Goal: Task Accomplishment & Management: Manage account settings

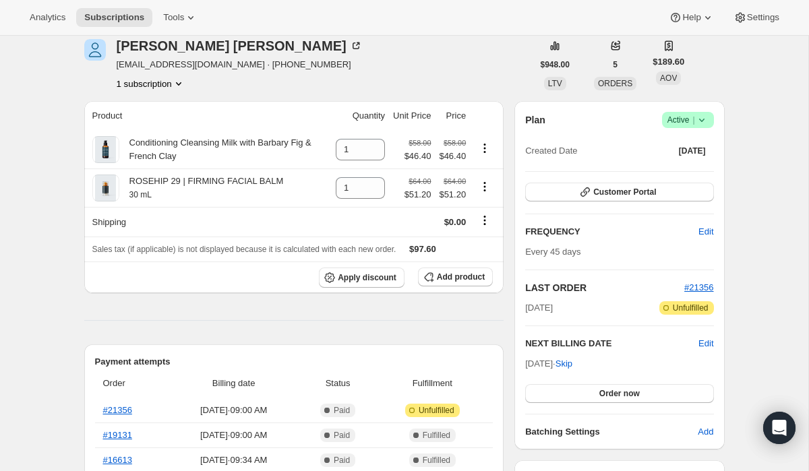
scroll to position [55, 0]
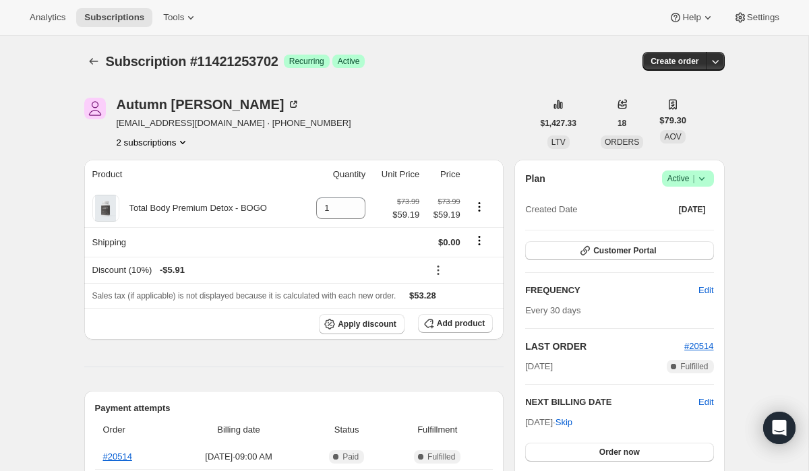
click at [140, 144] on button "2 subscriptions" at bounding box center [154, 142] width 74 height 13
click at [148, 169] on span "11410309190" at bounding box center [134, 168] width 54 height 10
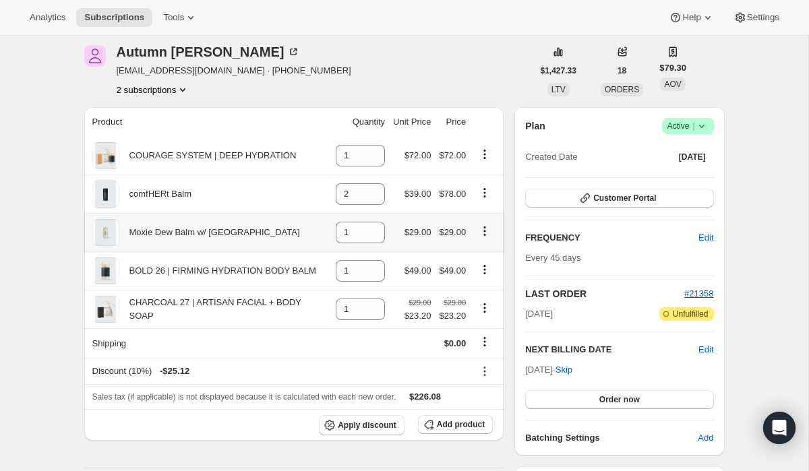
scroll to position [49, 0]
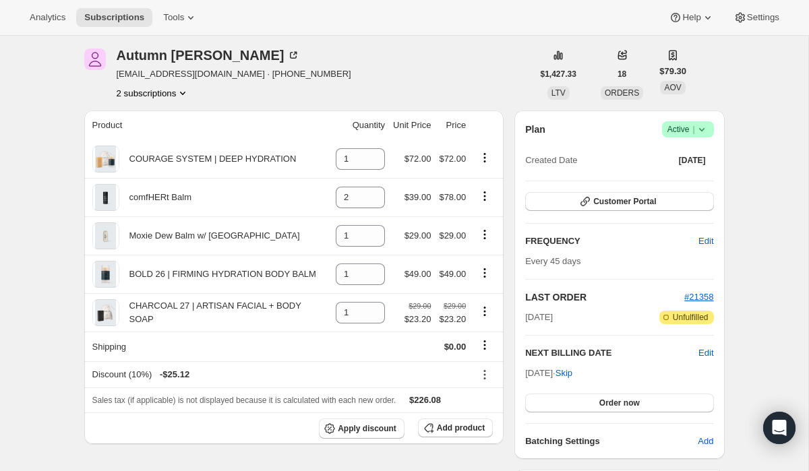
click at [160, 90] on button "2 subscriptions" at bounding box center [154, 92] width 74 height 13
click at [159, 144] on span "11421253702" at bounding box center [134, 141] width 54 height 10
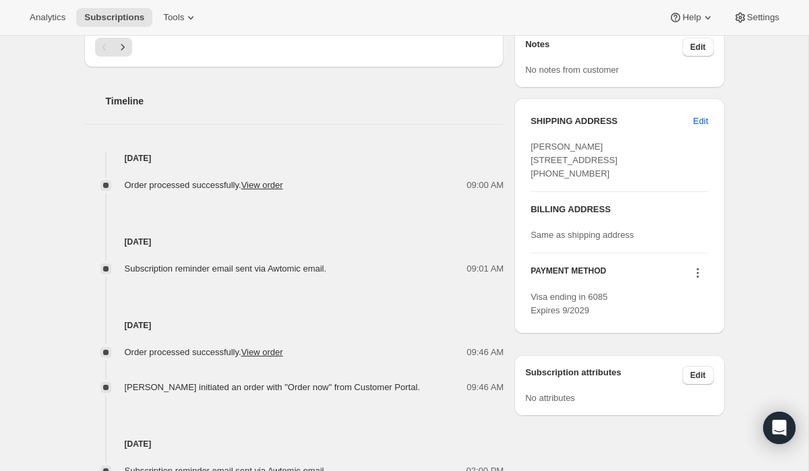
scroll to position [493, 0]
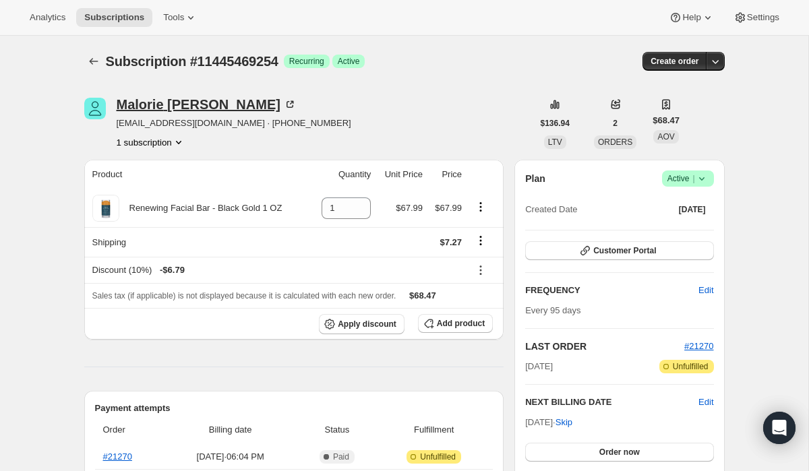
click at [126, 105] on div "Malorie Acosta" at bounding box center [207, 104] width 180 height 13
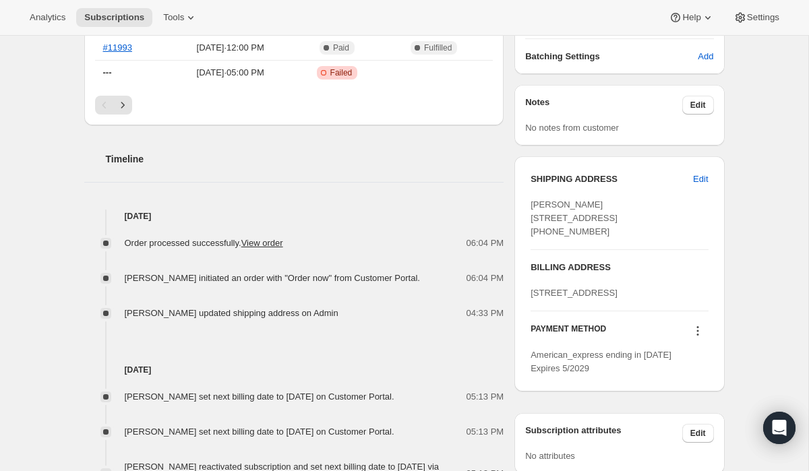
scroll to position [440, 0]
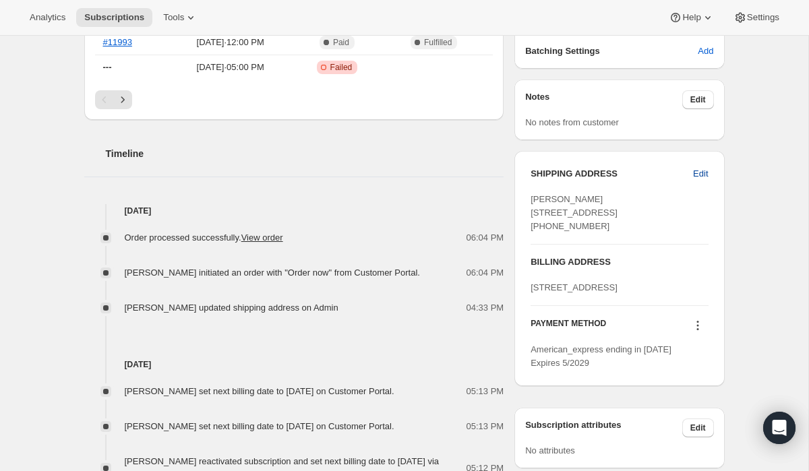
click at [707, 174] on span "Edit" at bounding box center [700, 173] width 15 height 13
select select "GA"
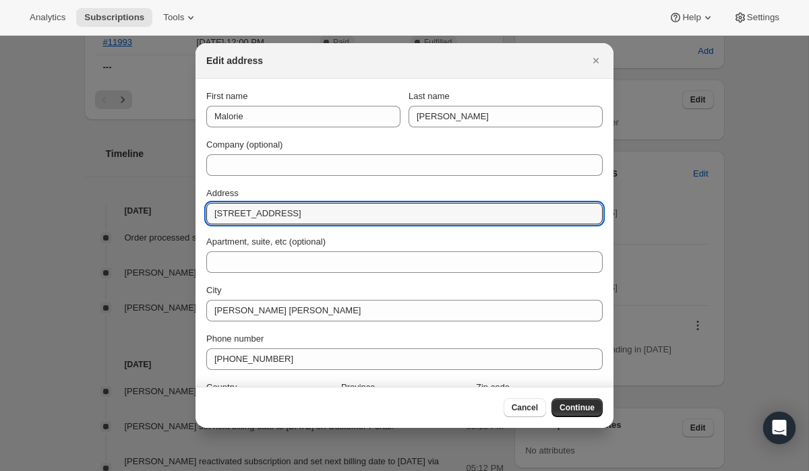
drag, startPoint x: 325, startPoint y: 215, endPoint x: 185, endPoint y: 212, distance: 139.6
paste input "940 JONES RD BYRON GA 31008"
drag, startPoint x: 309, startPoint y: 214, endPoint x: 281, endPoint y: 214, distance: 27.6
click at [281, 214] on input "940 JONES RD BYRON GA 31008" at bounding box center [404, 214] width 397 height 22
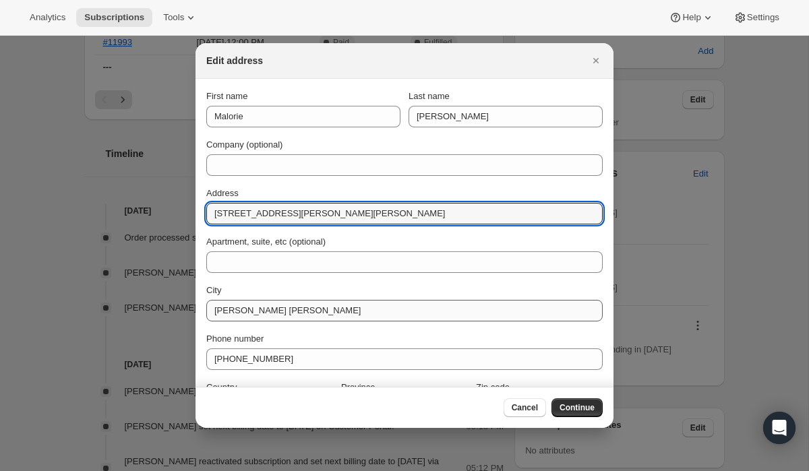
type input "940 JONES RD BYRON GA 31008"
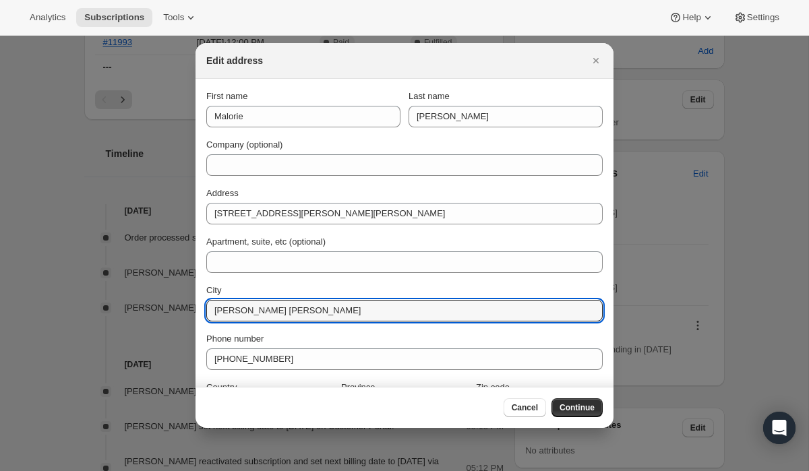
drag, startPoint x: 289, startPoint y: 310, endPoint x: 189, endPoint y: 310, distance: 99.8
paste input "BYRON"
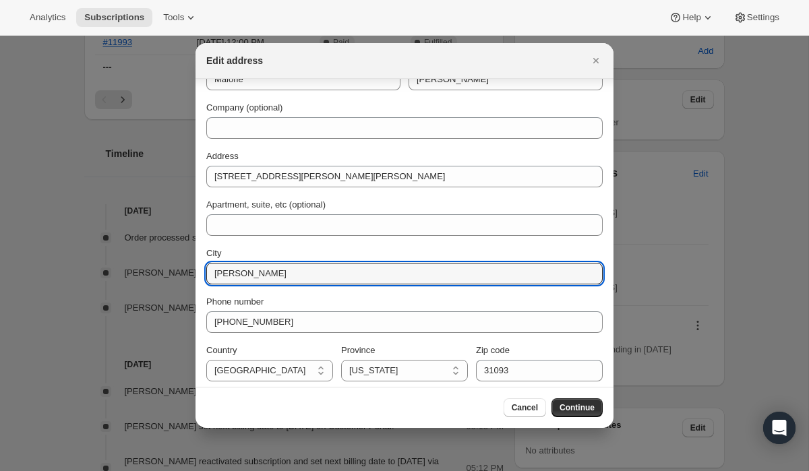
scroll to position [42, 0]
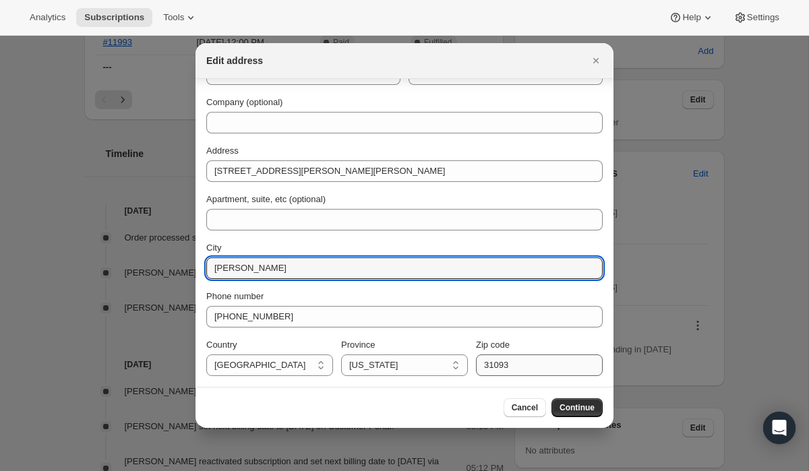
type input "BYRON"
click at [515, 370] on input "31093" at bounding box center [539, 366] width 127 height 22
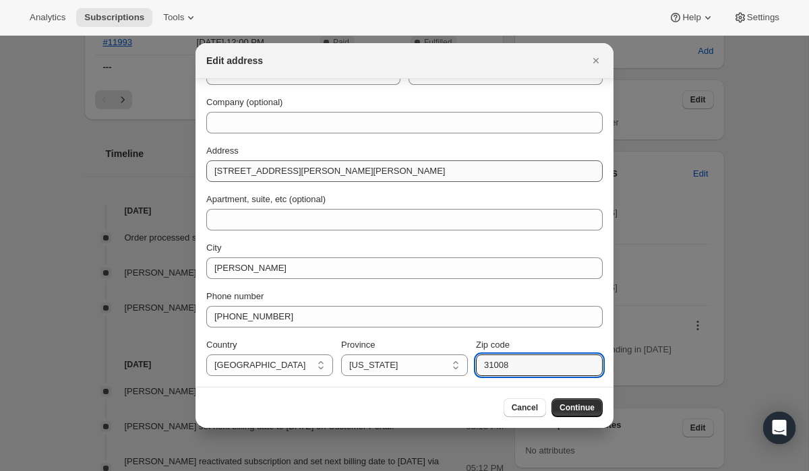
type input "31008"
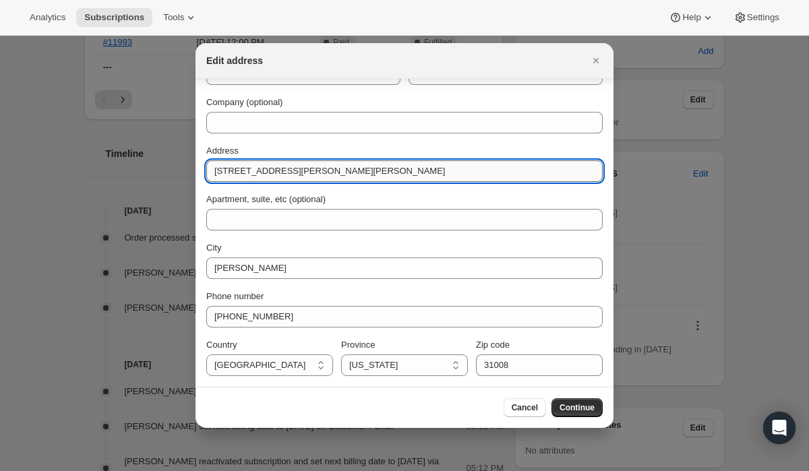
click at [366, 169] on input "940 JONES RD BYRON GA 31008" at bounding box center [404, 171] width 397 height 22
type input "940 JONES RD"
click at [586, 413] on span "Continue" at bounding box center [577, 408] width 35 height 11
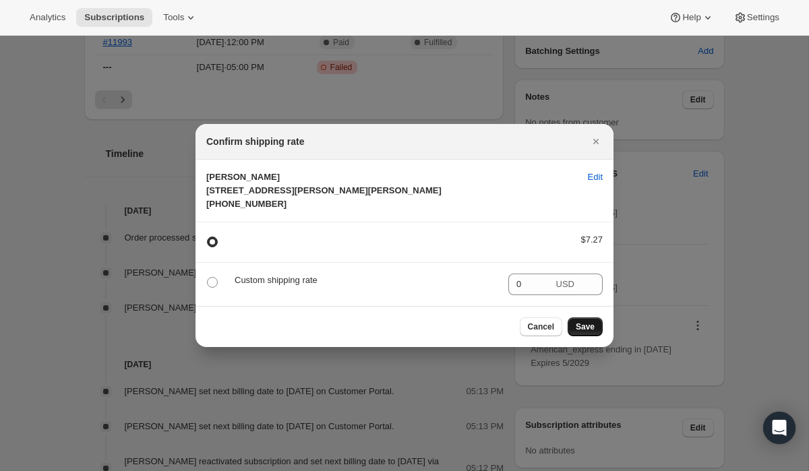
scroll to position [0, 0]
click at [585, 332] on span "Save" at bounding box center [585, 327] width 19 height 11
